Goal: Contribute content: Add original content to the website for others to see

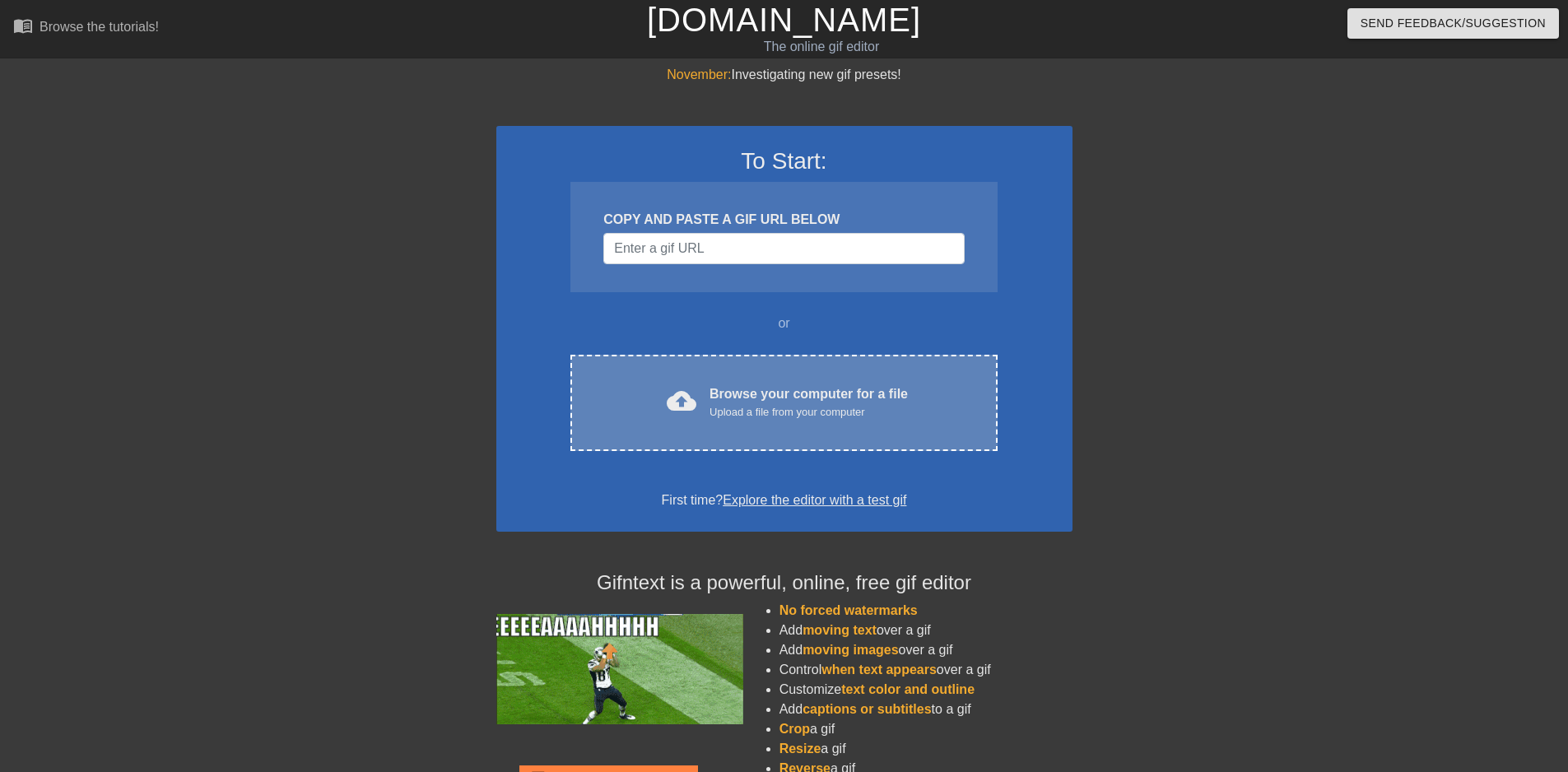
click at [733, 385] on div "Browse your computer for a file Upload a file from your computer" at bounding box center [808, 402] width 199 height 37
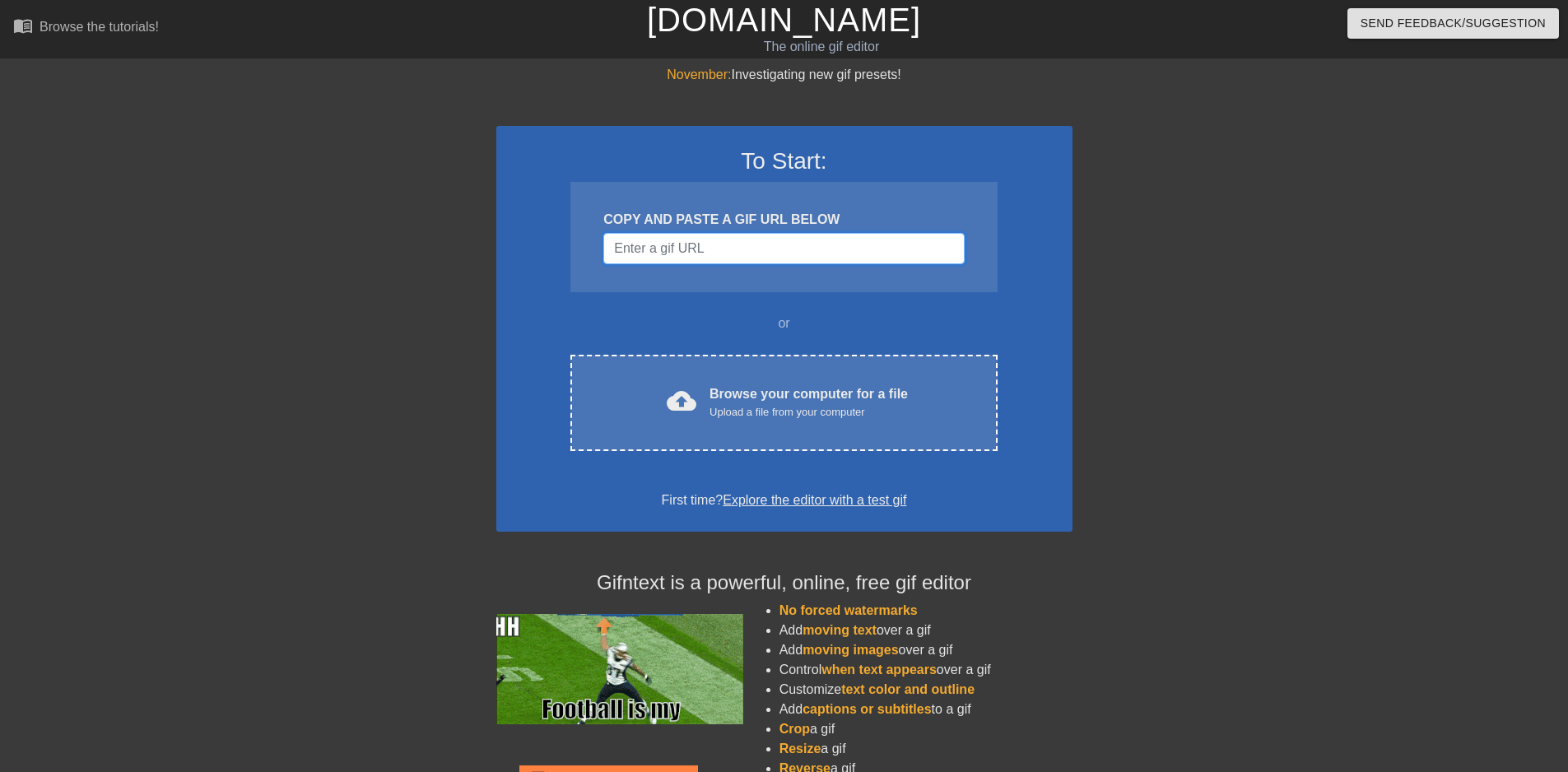
click at [785, 250] on input "Username" at bounding box center [784, 248] width 361 height 31
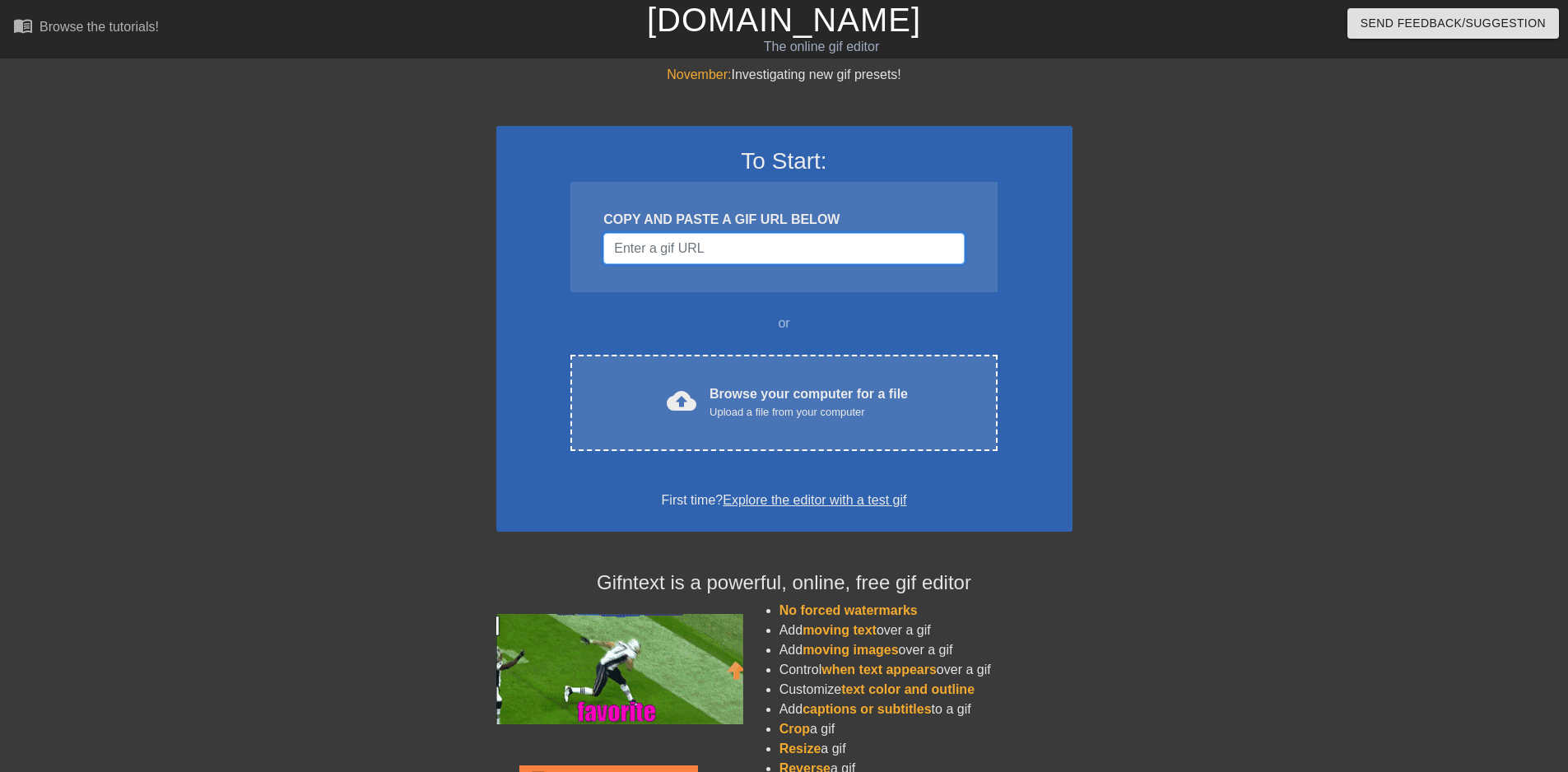
paste input "https://tenor.com/view/update-delayed-lebron-block-update-block-lebron-lebron-j…"
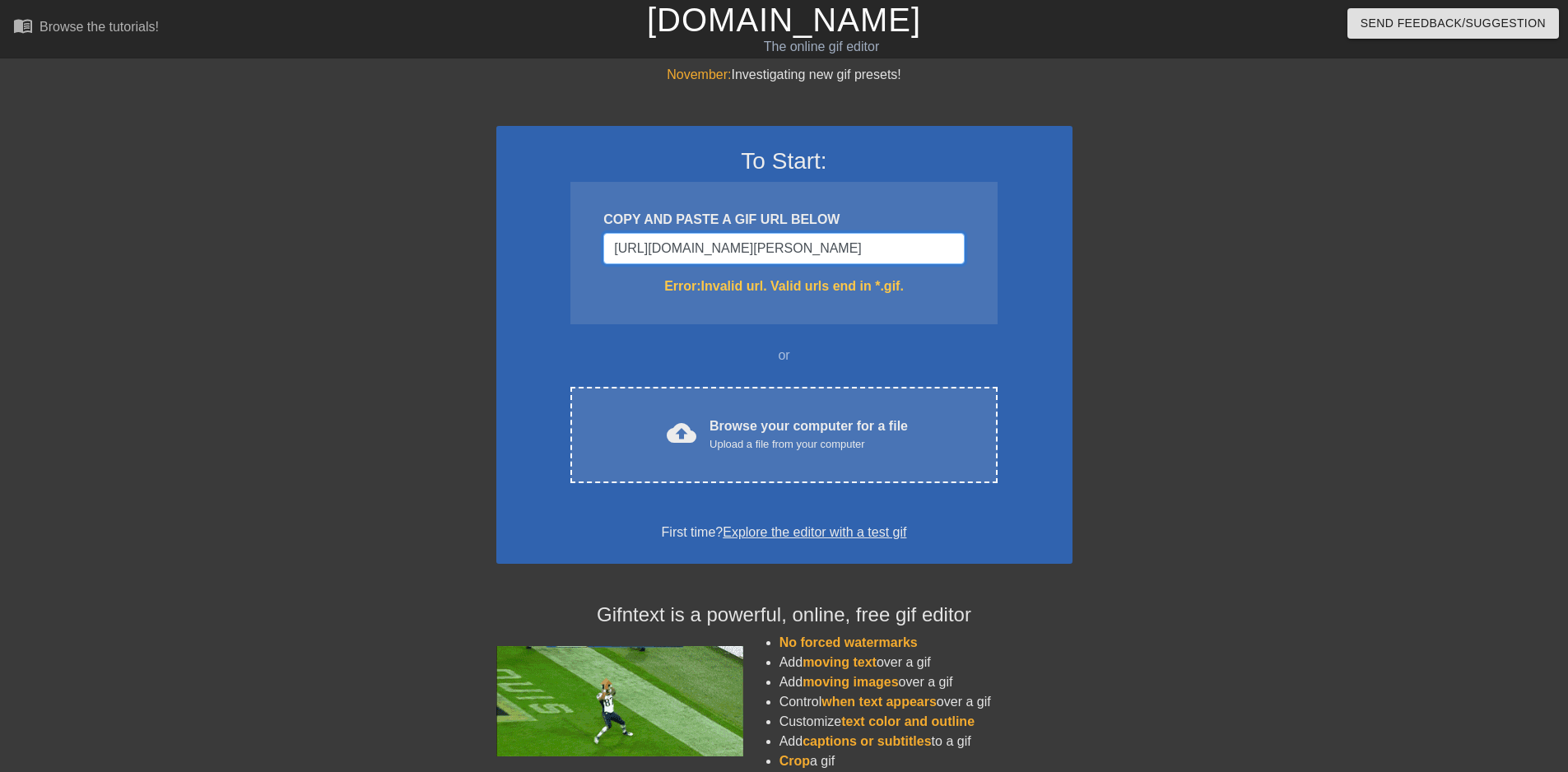
scroll to position [0, 516]
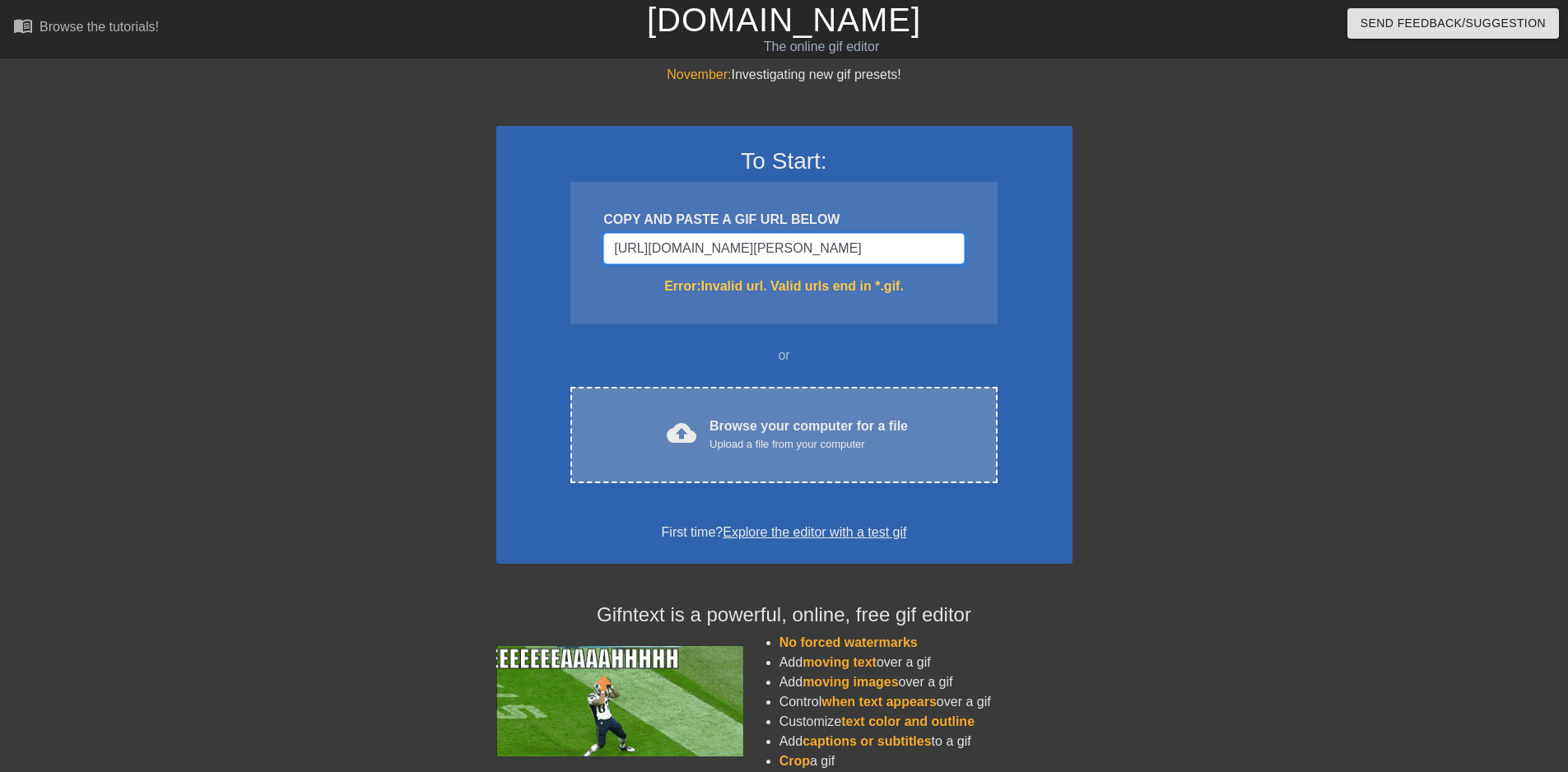
type input "https://tenor.com/view/update-delayed-lebron-block-update-block-lebron-lebron-j…"
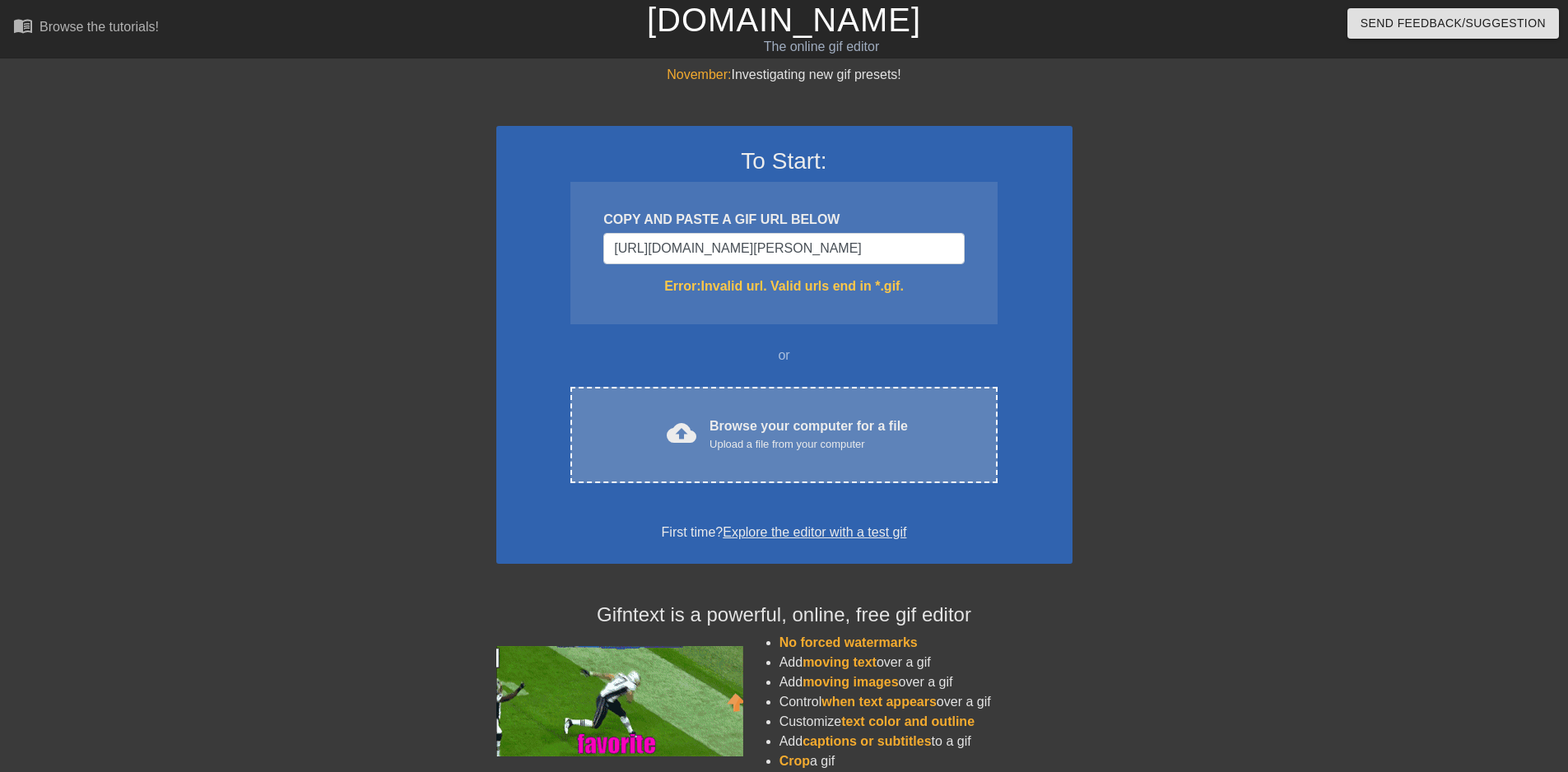
click at [867, 411] on div "cloud_upload Browse your computer for a file Upload a file from your computer C…" at bounding box center [784, 435] width 427 height 96
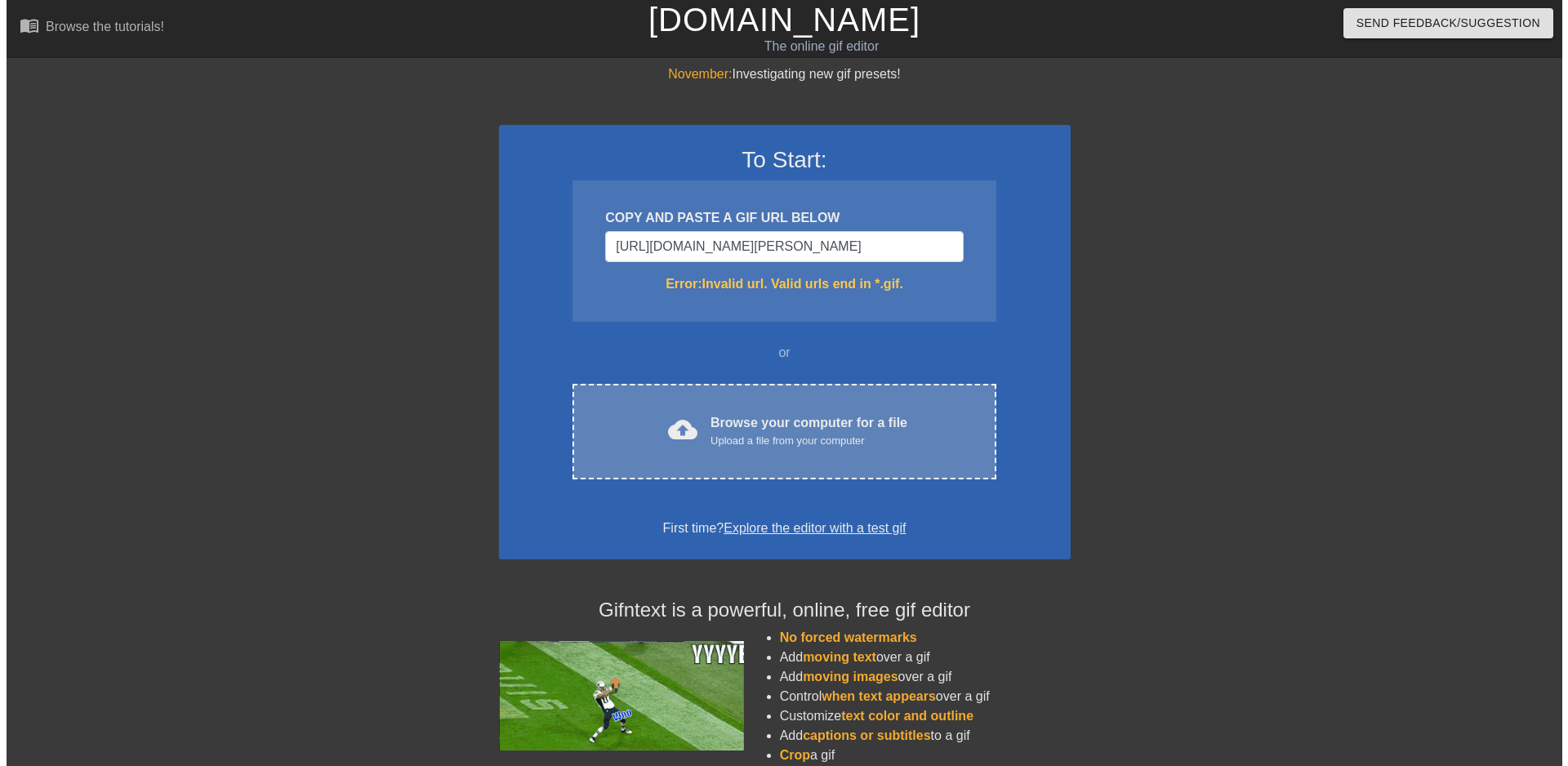
scroll to position [0, 0]
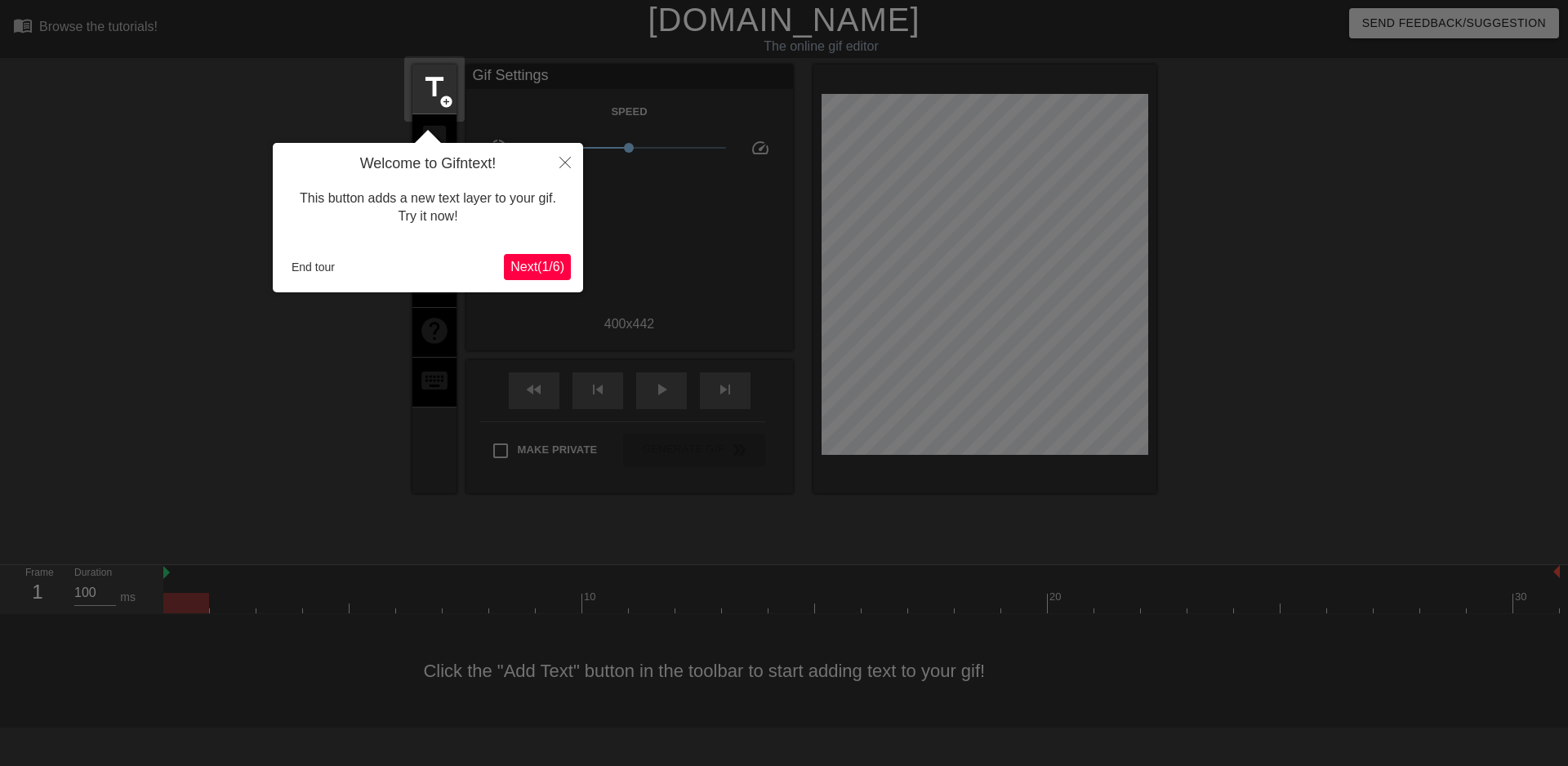
click at [535, 265] on span "Next ( 1 / 6 )" at bounding box center [537, 267] width 54 height 14
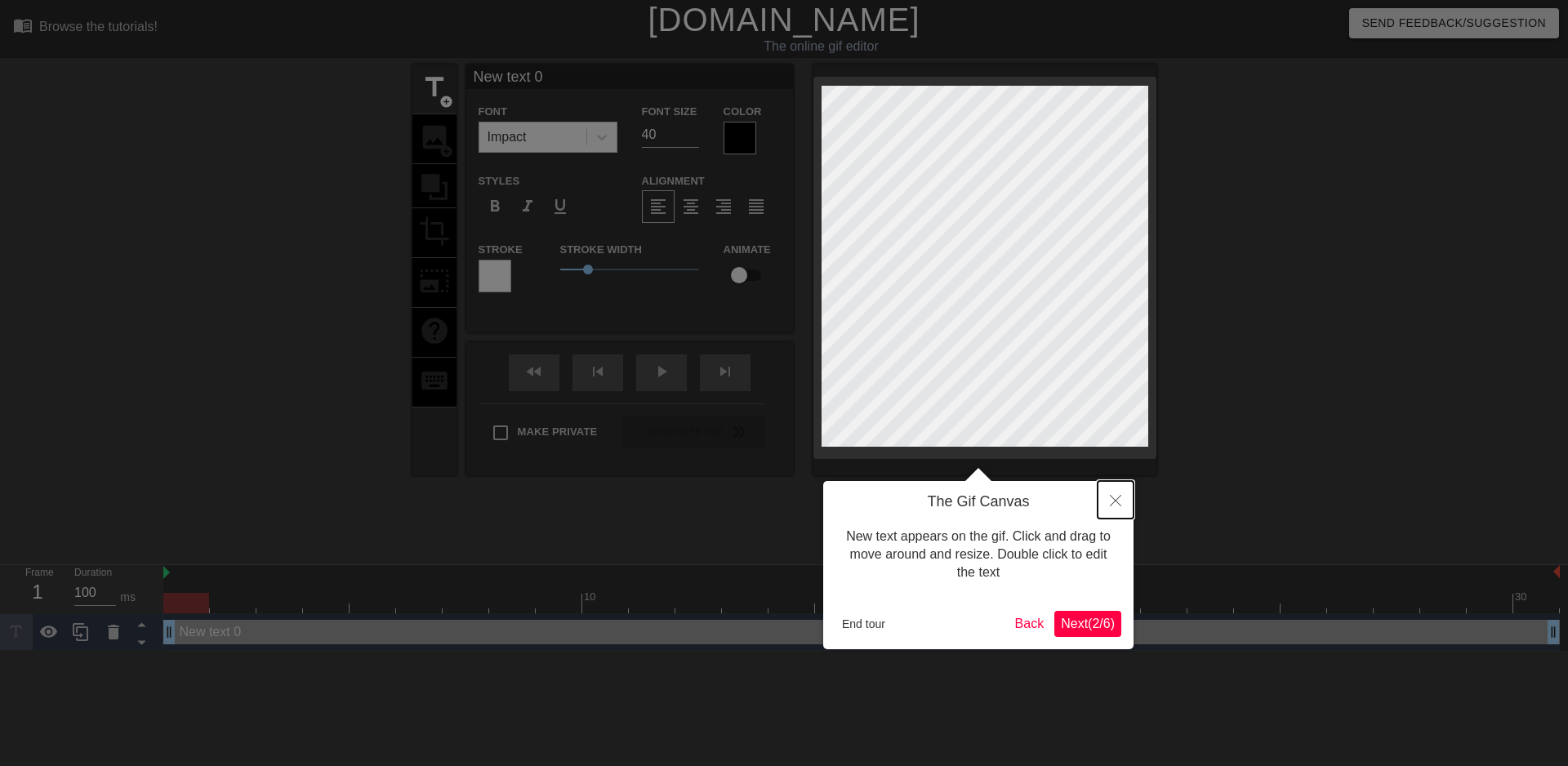
click at [1111, 507] on button "Close" at bounding box center [1116, 500] width 36 height 38
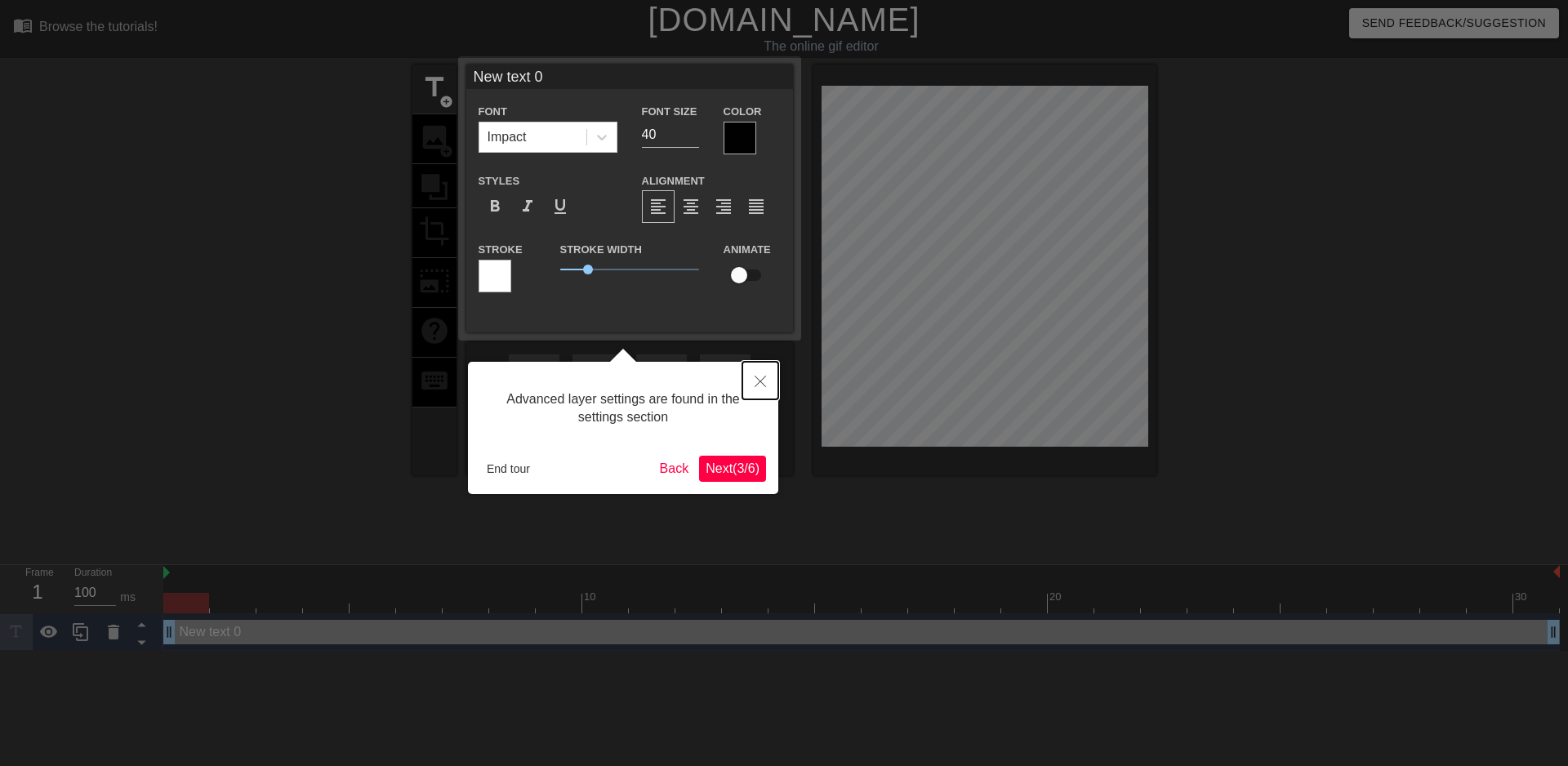
click at [759, 383] on icon "Close" at bounding box center [760, 381] width 11 height 11
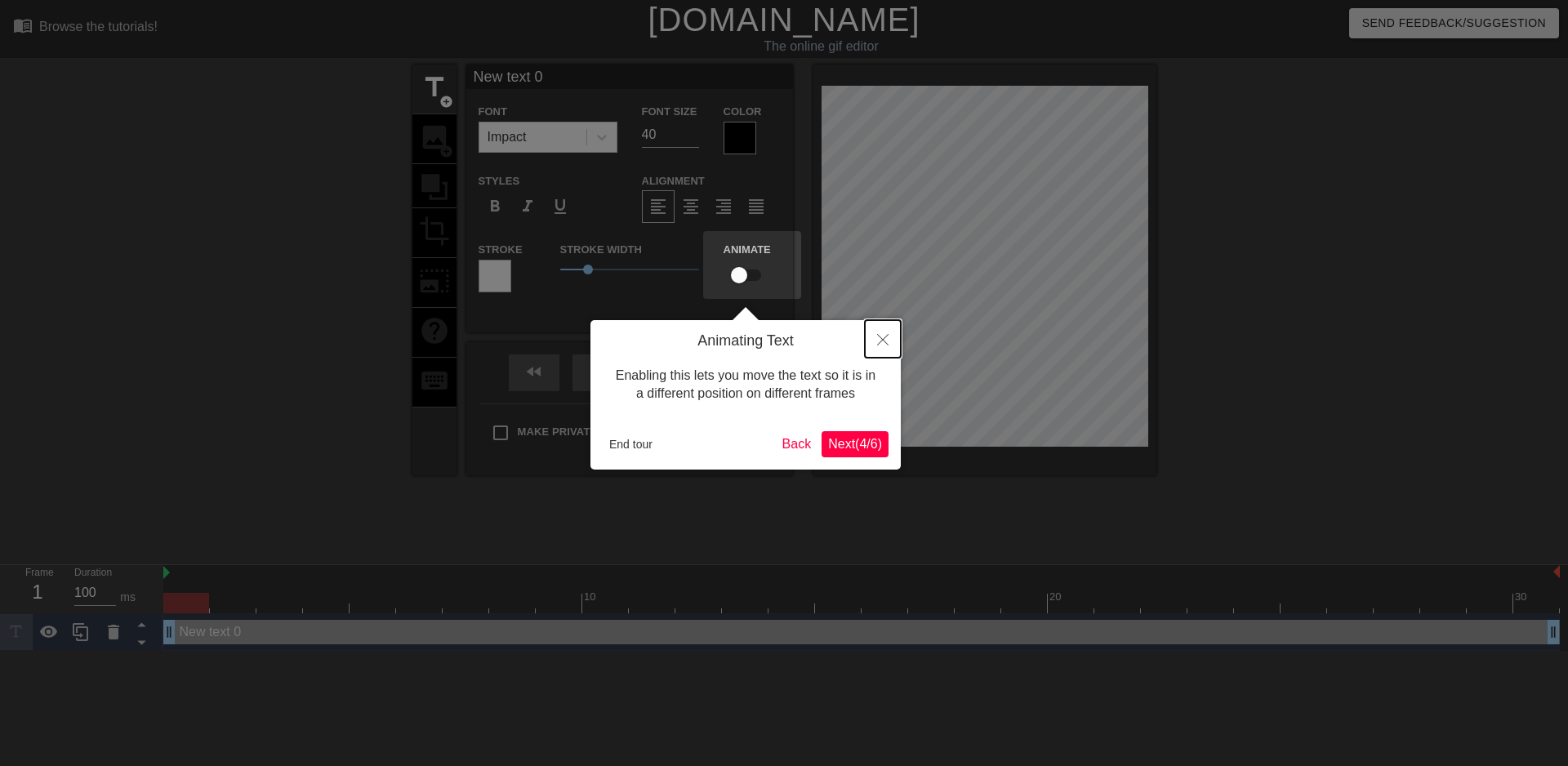
click at [889, 342] on button "Close" at bounding box center [882, 338] width 36 height 38
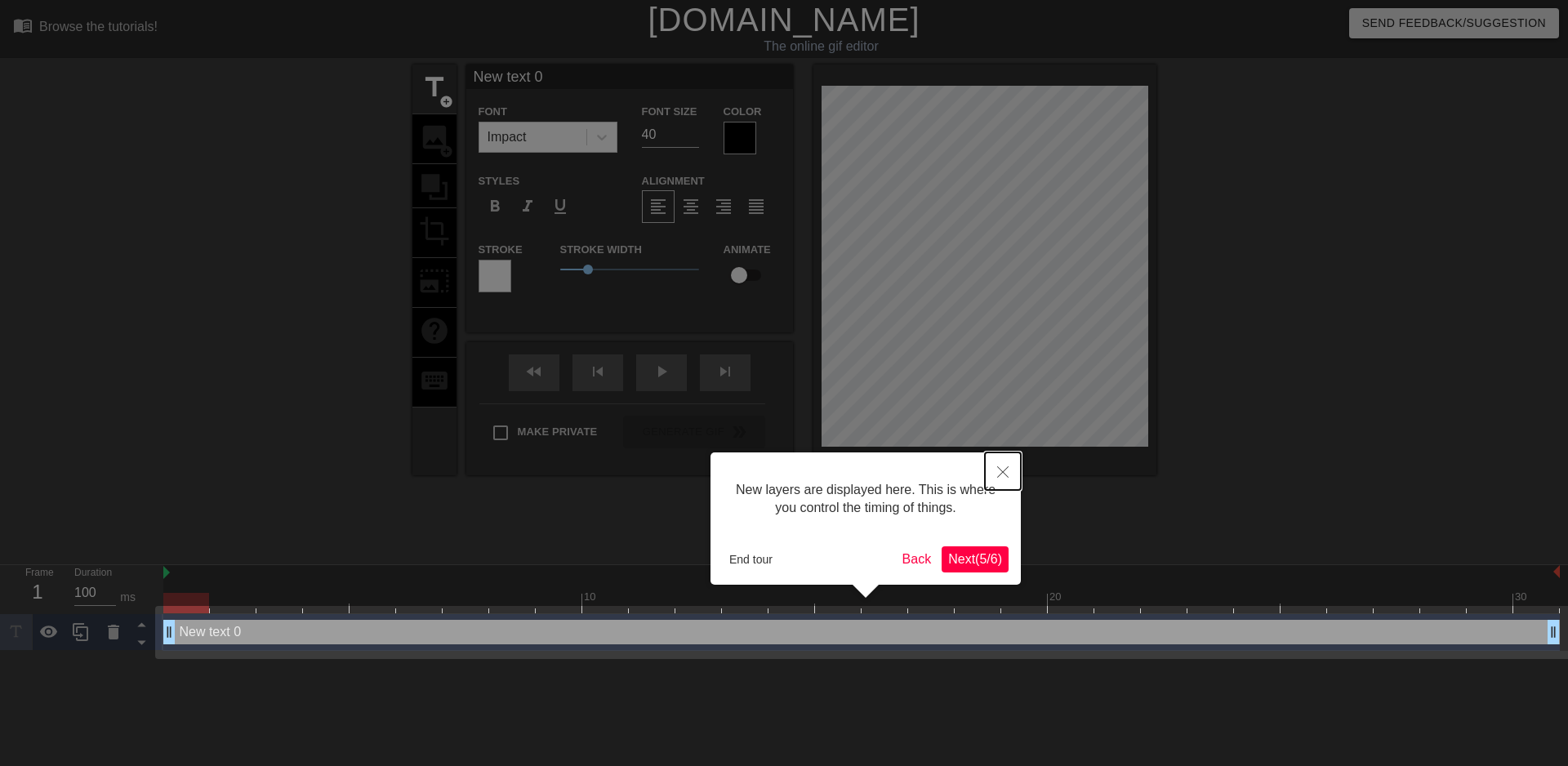
click at [1002, 466] on button "Close" at bounding box center [1003, 471] width 36 height 38
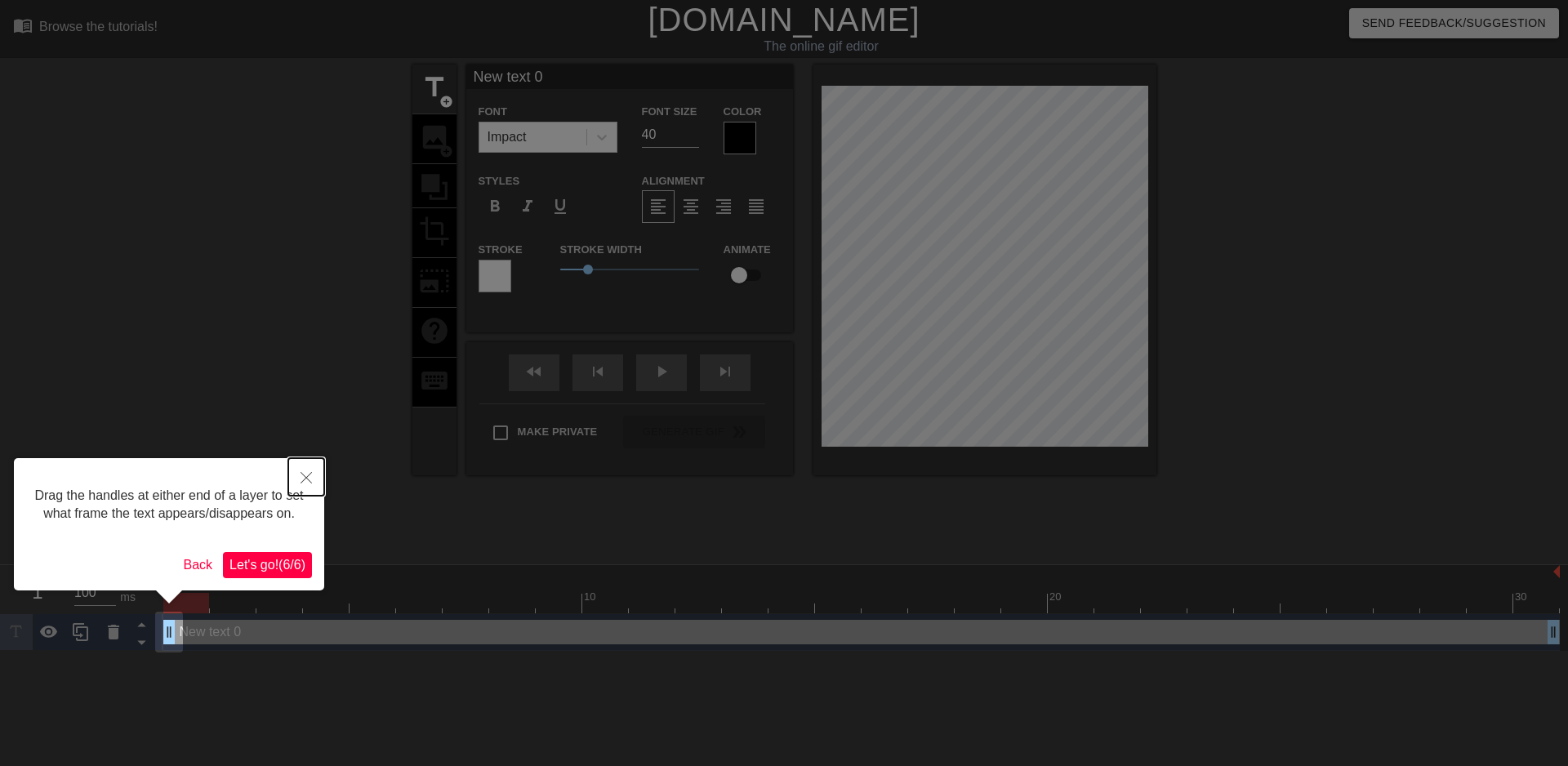
click at [303, 478] on icon "Close" at bounding box center [306, 477] width 11 height 11
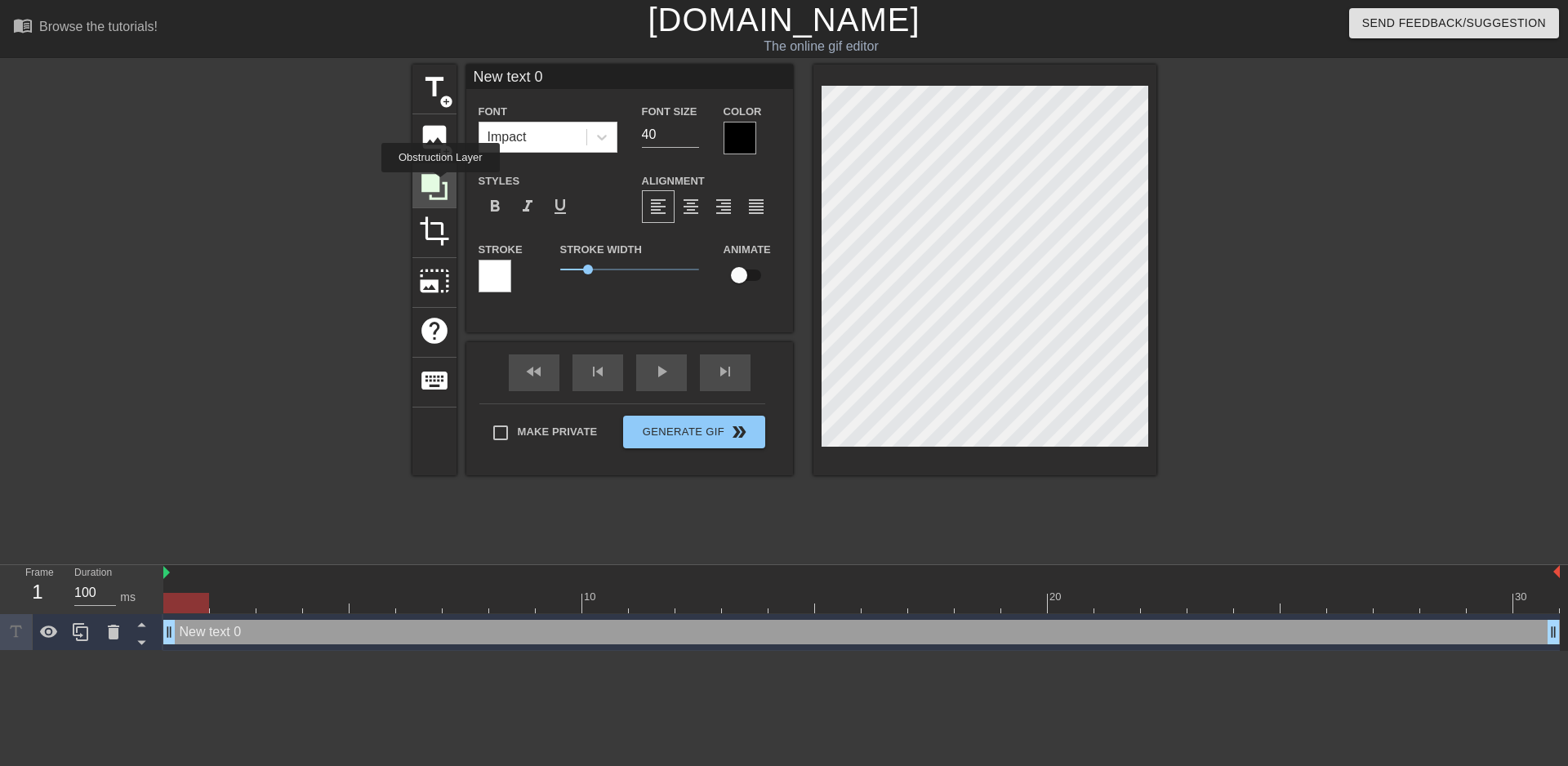
click at [440, 184] on icon at bounding box center [434, 186] width 31 height 31
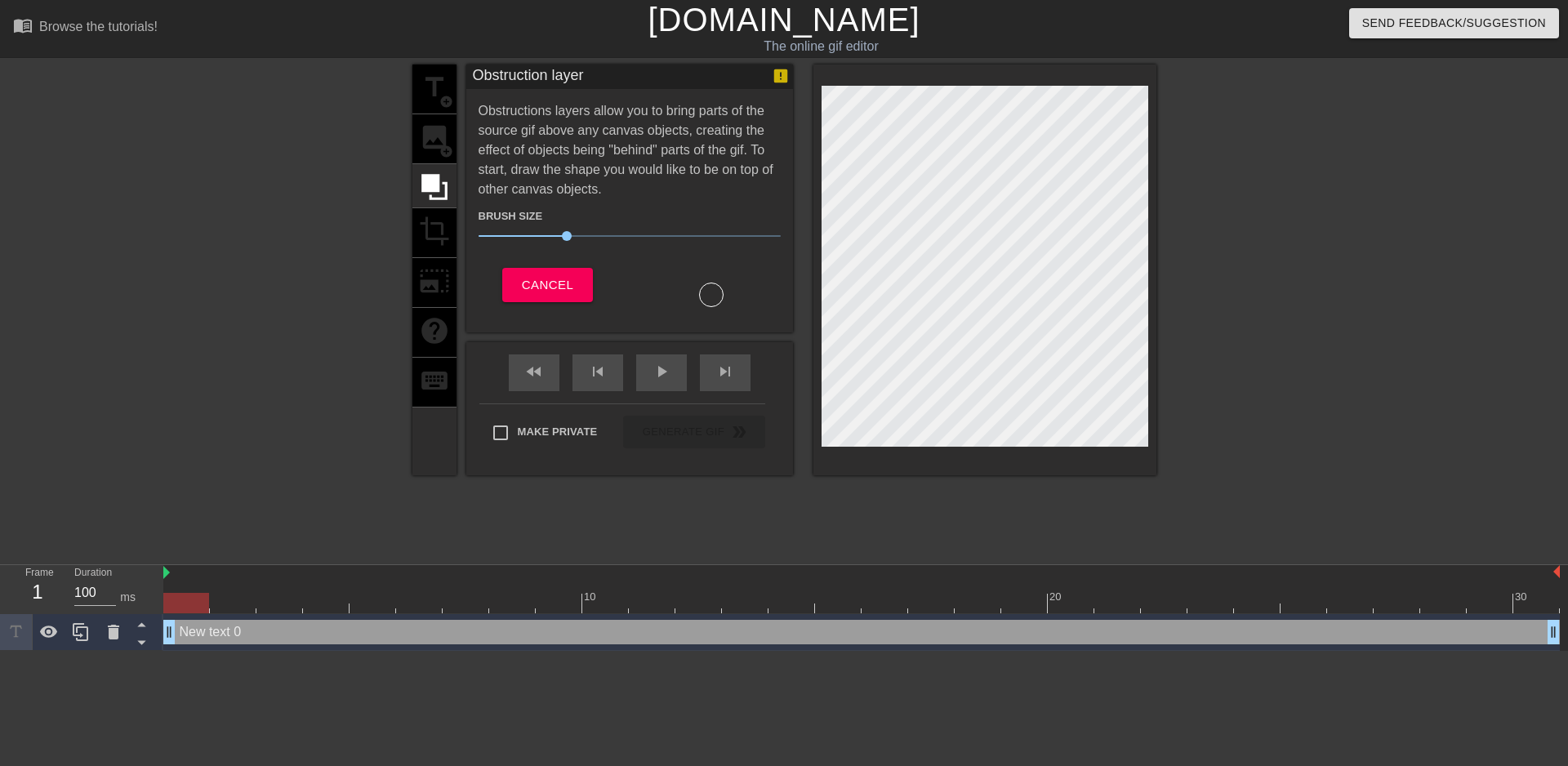
click at [434, 224] on div "title add_circle image add_circle crop photo_size_select_large help keyboard" at bounding box center [435, 269] width 44 height 411
click at [543, 270] on button "Cancel" at bounding box center [548, 284] width 91 height 34
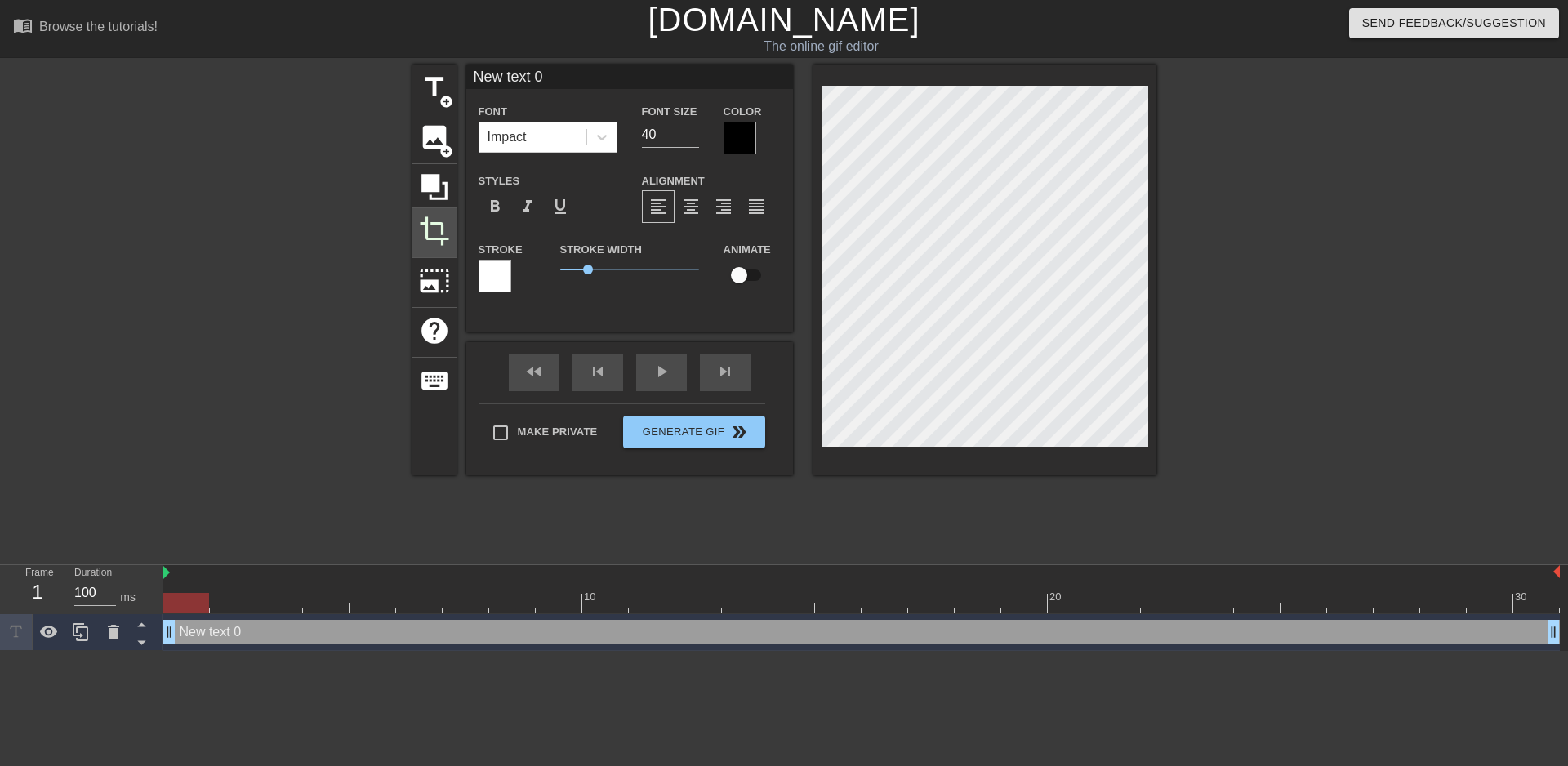
click at [435, 234] on span "crop" at bounding box center [434, 231] width 31 height 31
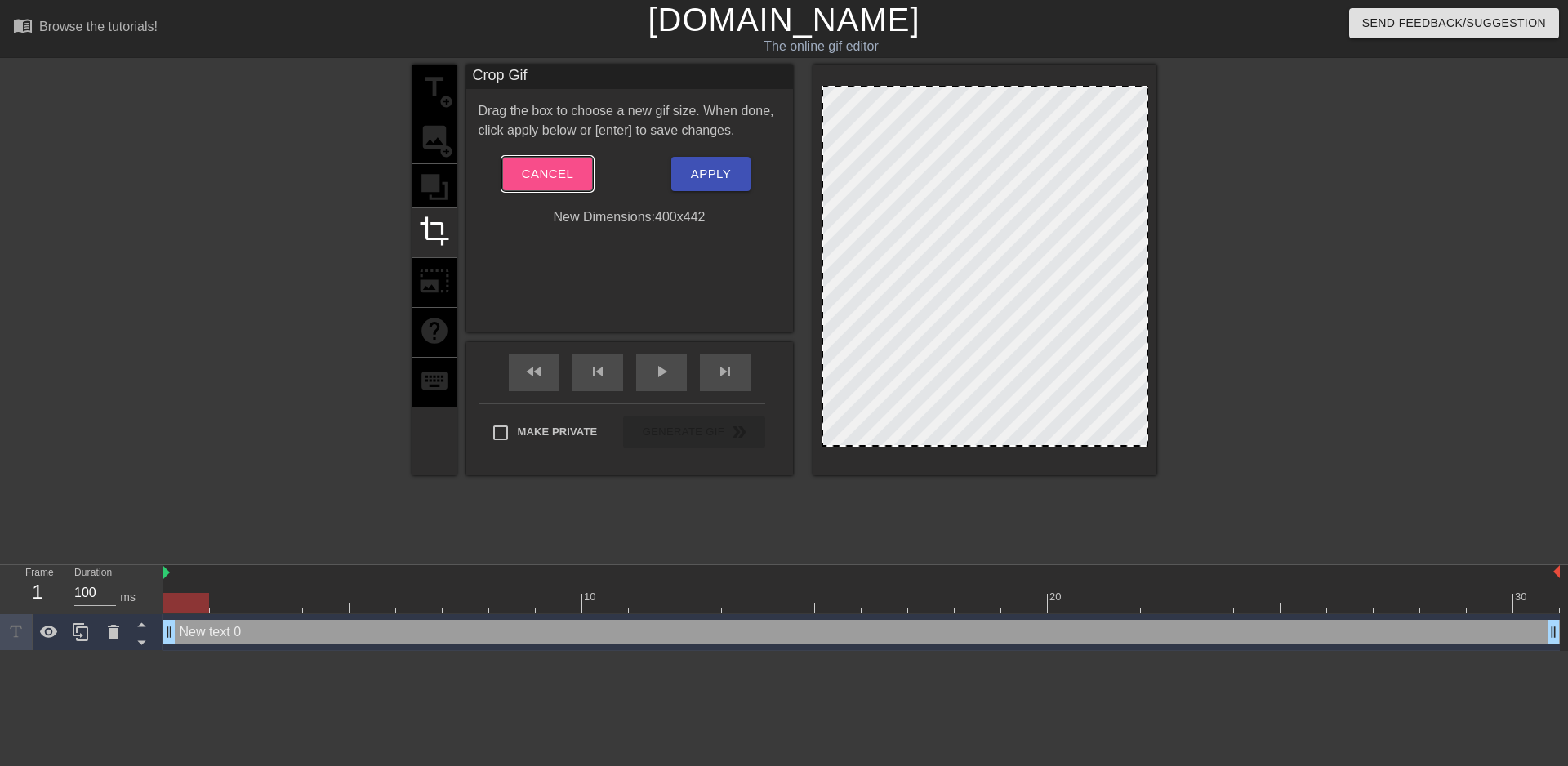
click at [524, 176] on span "Cancel" at bounding box center [548, 174] width 51 height 21
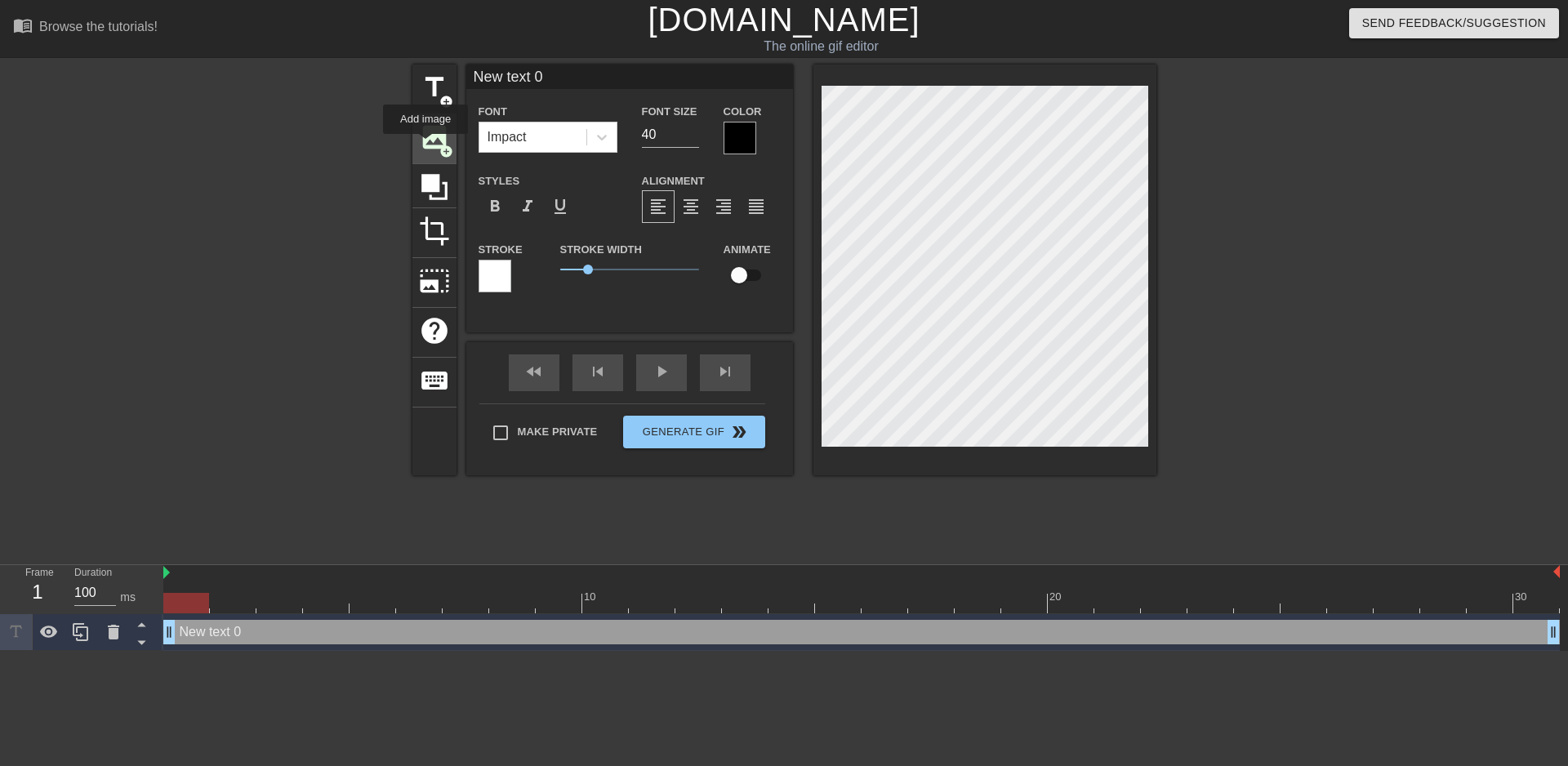
click at [427, 145] on span "image" at bounding box center [434, 137] width 31 height 31
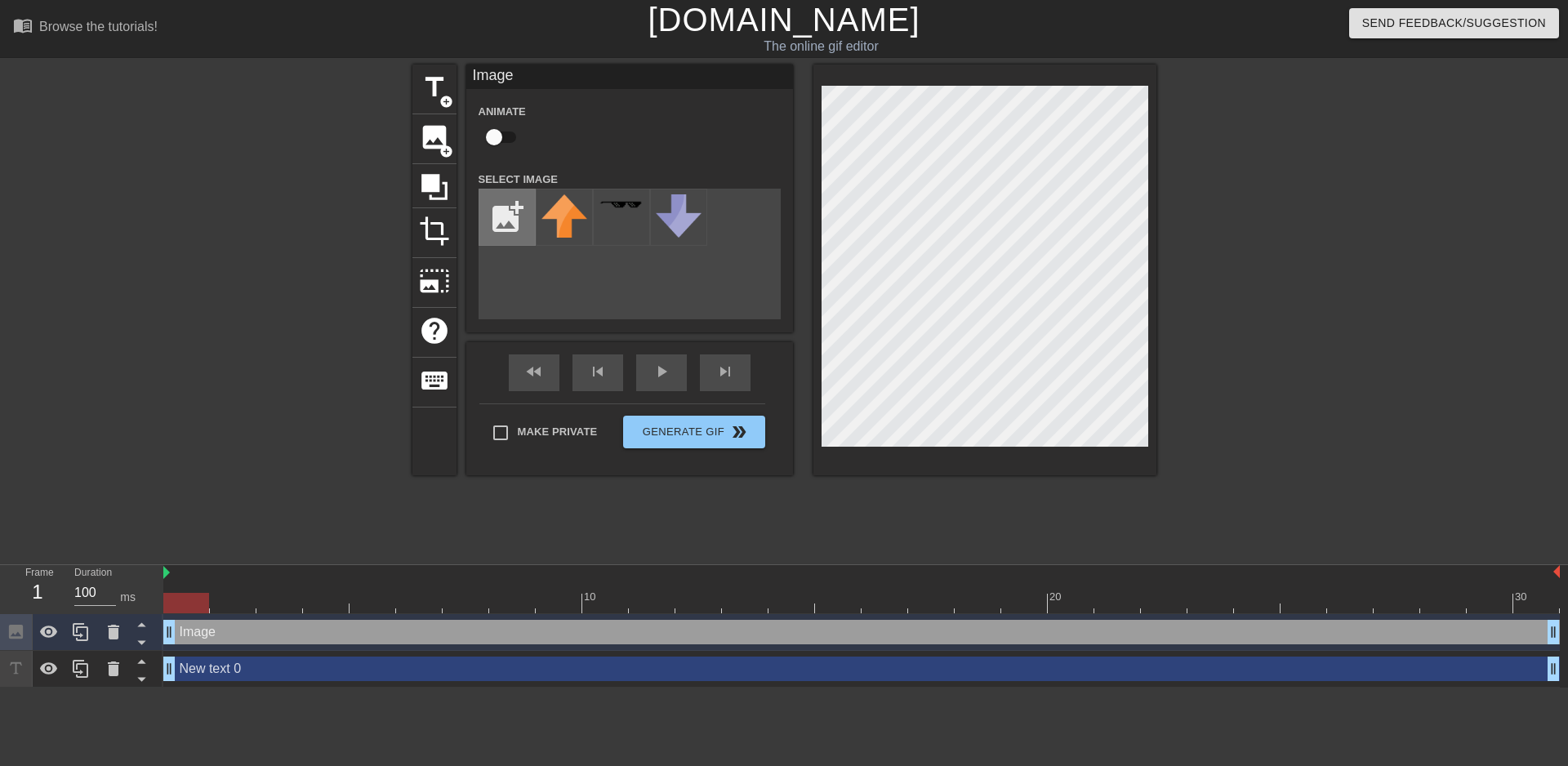
click at [507, 207] on input "file" at bounding box center [507, 217] width 56 height 56
click at [437, 96] on span "title" at bounding box center [434, 87] width 31 height 31
